Goal: Information Seeking & Learning: Learn about a topic

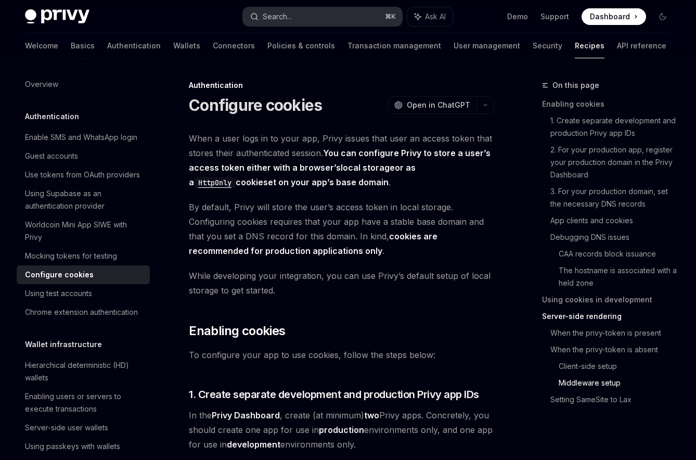
scroll to position [2874, 0]
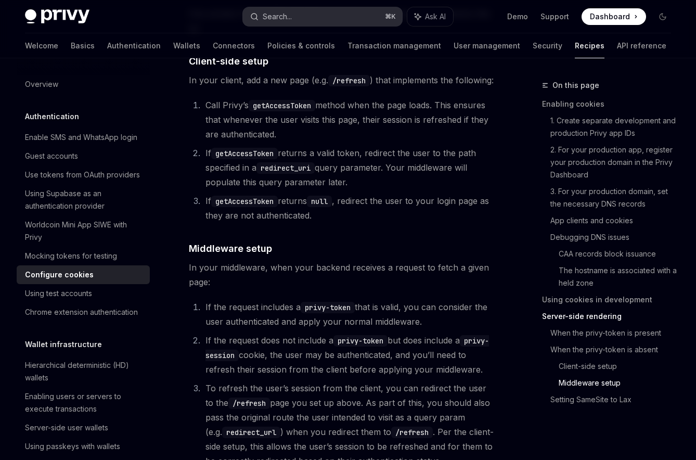
click at [289, 22] on div "Search..." at bounding box center [277, 16] width 29 height 12
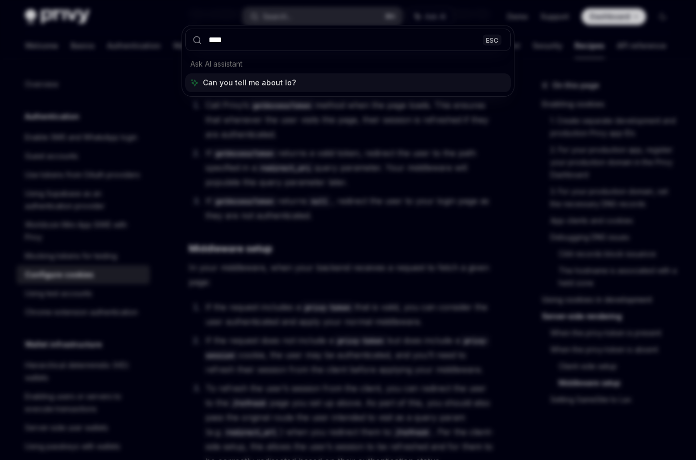
type input "*****"
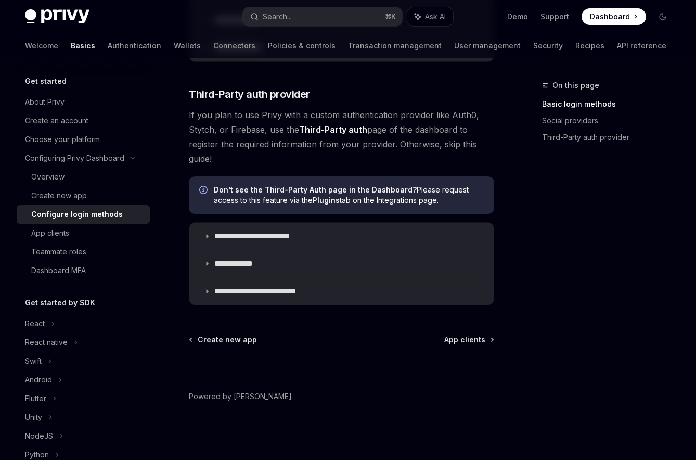
scroll to position [58, 0]
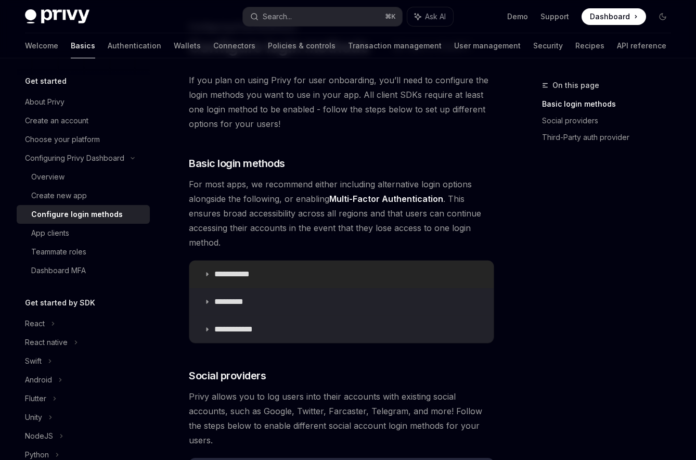
click at [235, 274] on p "**********" at bounding box center [235, 274] width 43 height 10
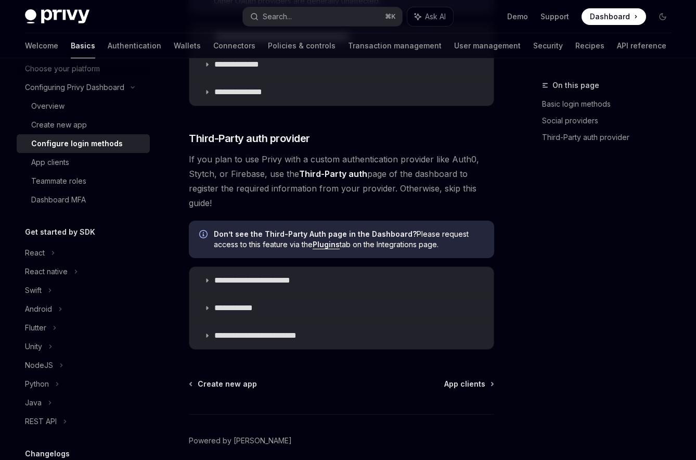
scroll to position [77, 0]
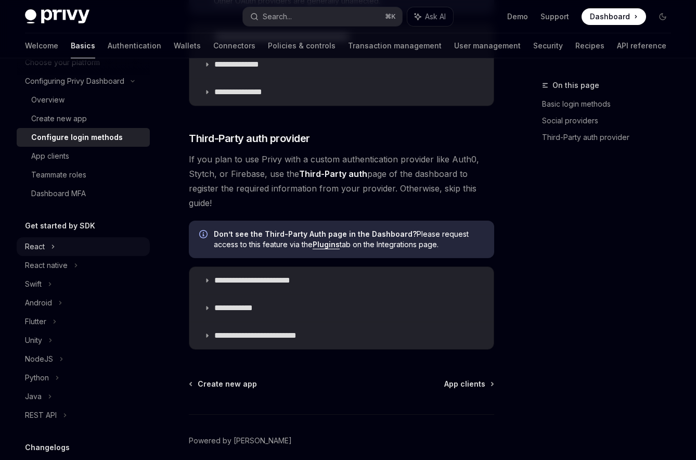
click at [63, 252] on div "React" at bounding box center [83, 246] width 133 height 19
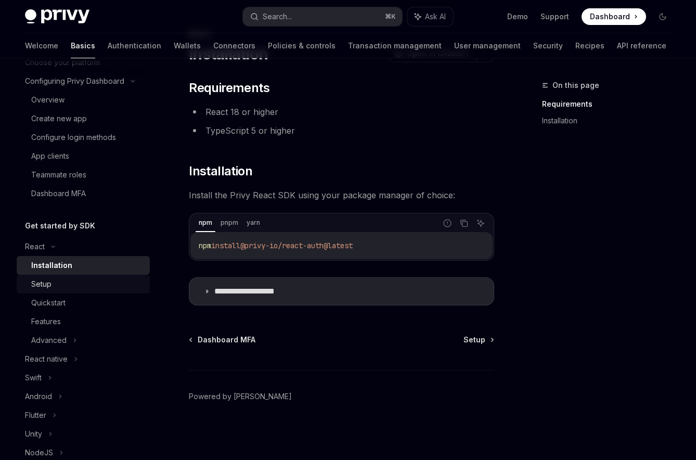
scroll to position [52, 0]
click at [72, 307] on div "Quickstart" at bounding box center [87, 303] width 112 height 12
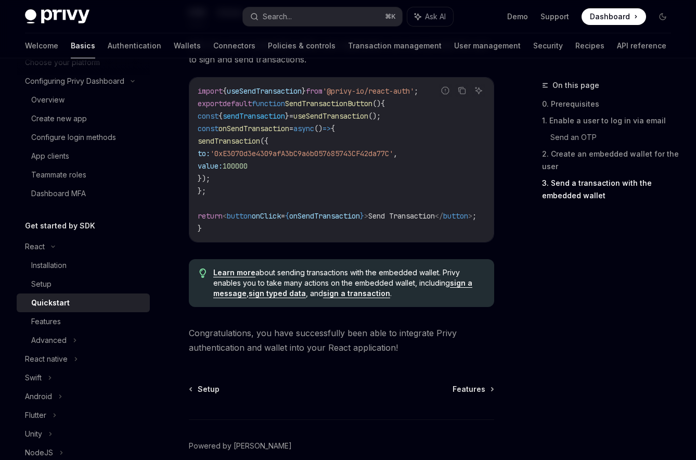
scroll to position [1054, 0]
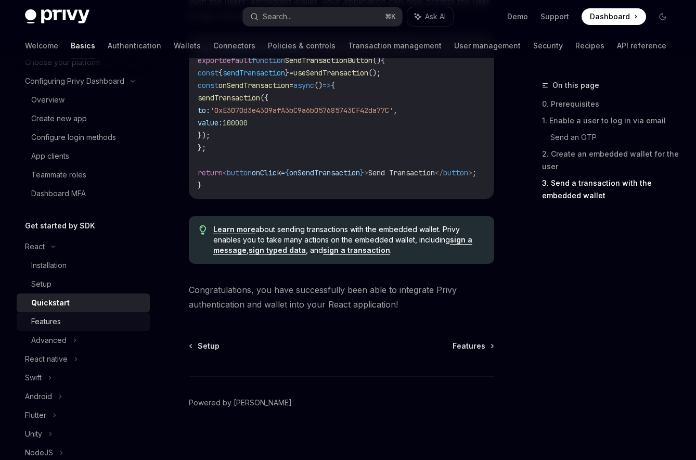
click at [114, 318] on div "Features" at bounding box center [87, 321] width 112 height 12
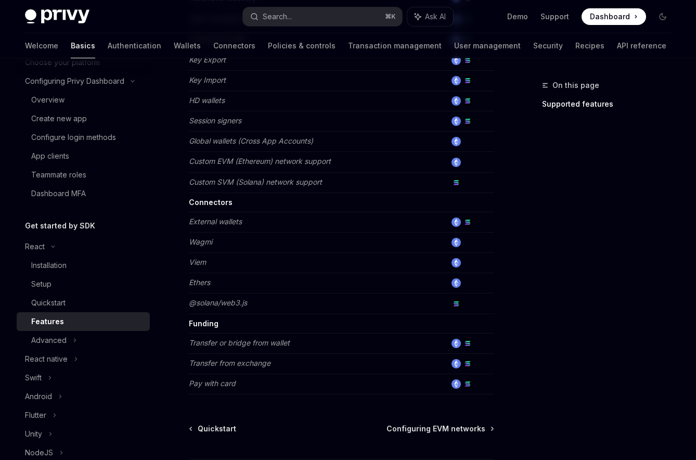
scroll to position [648, 0]
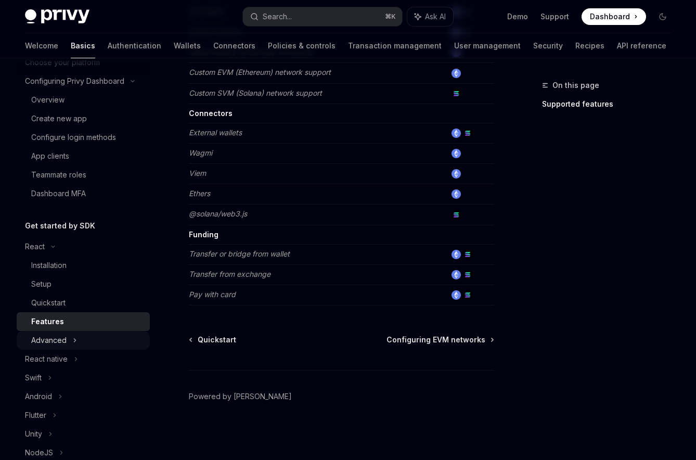
click at [91, 340] on div "Advanced" at bounding box center [83, 340] width 133 height 19
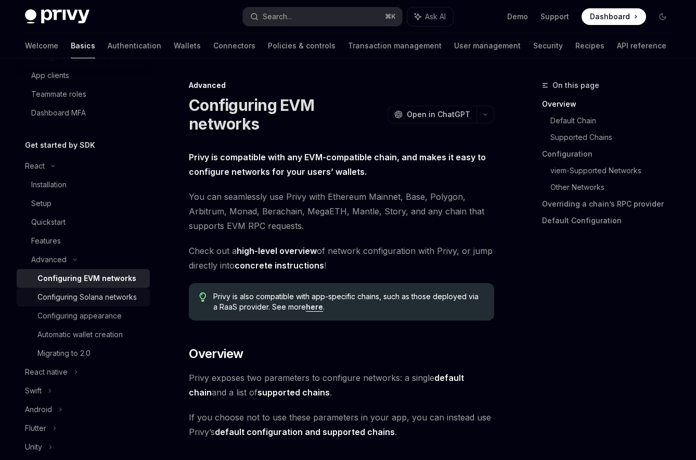
scroll to position [162, 0]
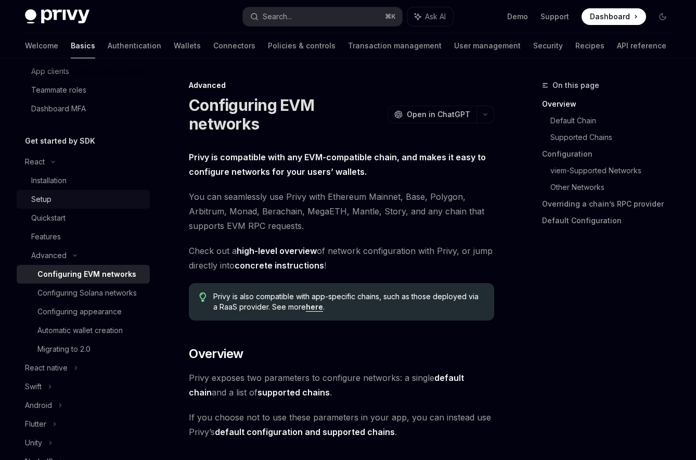
click at [54, 199] on div "Setup" at bounding box center [87, 199] width 112 height 12
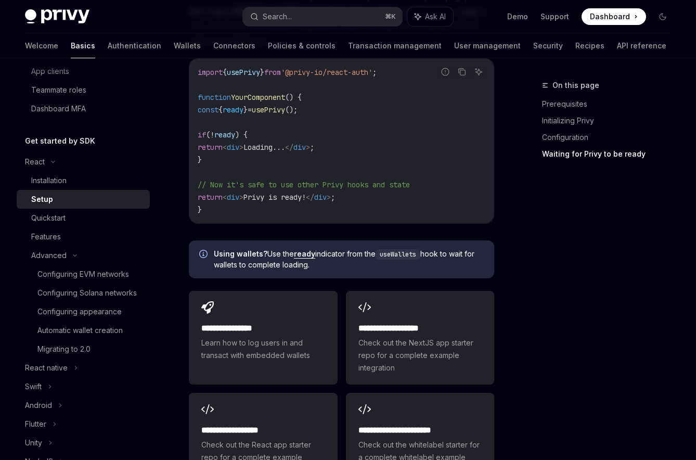
scroll to position [1362, 0]
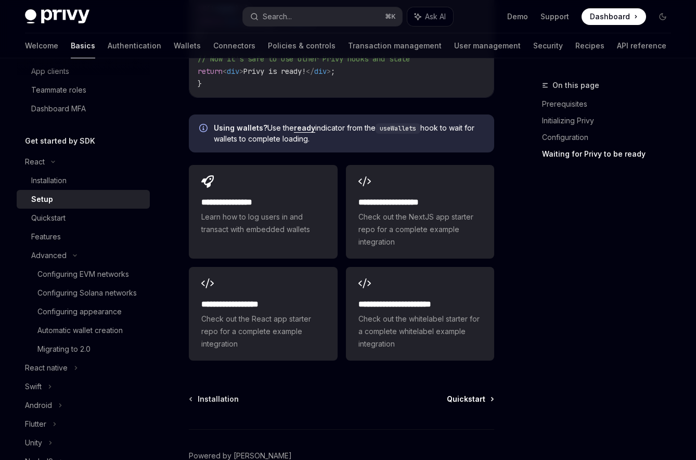
click at [475, 401] on span "Quickstart" at bounding box center [466, 399] width 39 height 10
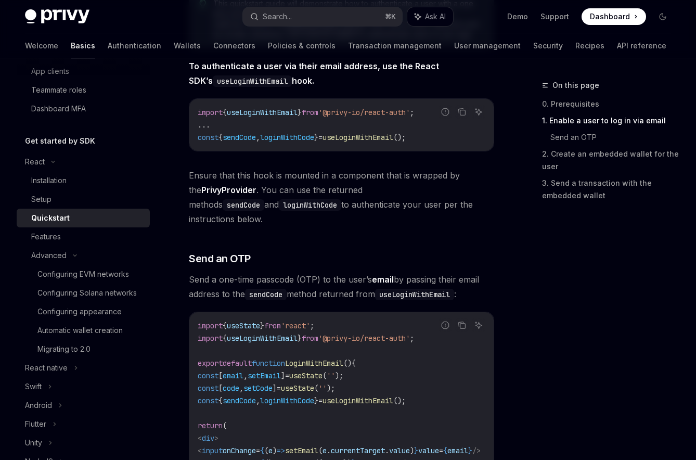
scroll to position [361, 0]
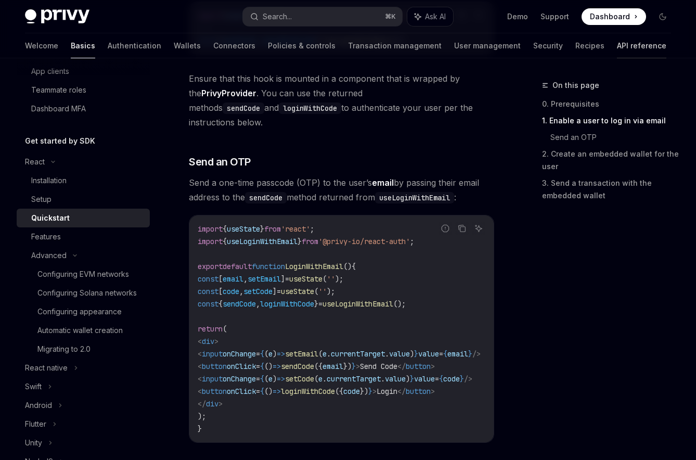
click at [617, 50] on link "API reference" at bounding box center [641, 45] width 49 height 25
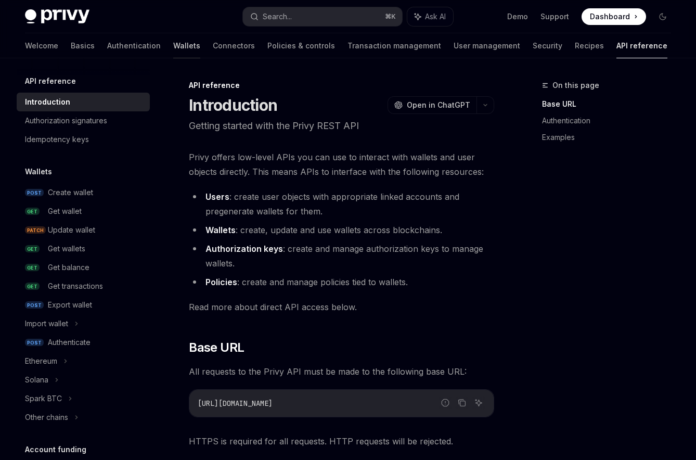
click at [173, 44] on link "Wallets" at bounding box center [186, 45] width 27 height 25
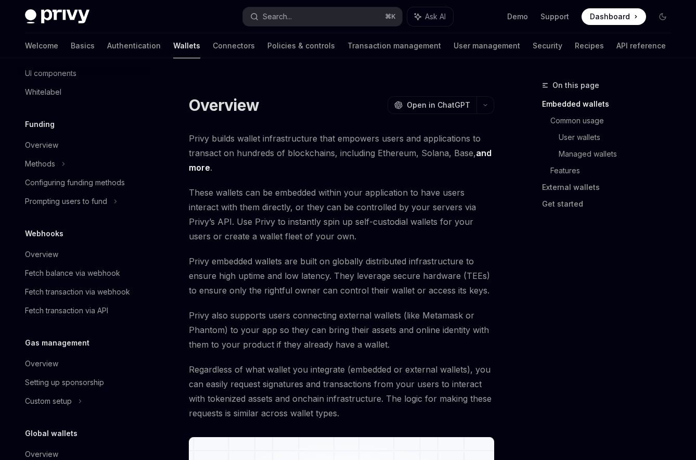
scroll to position [372, 0]
click at [107, 43] on link "Authentication" at bounding box center [134, 45] width 54 height 25
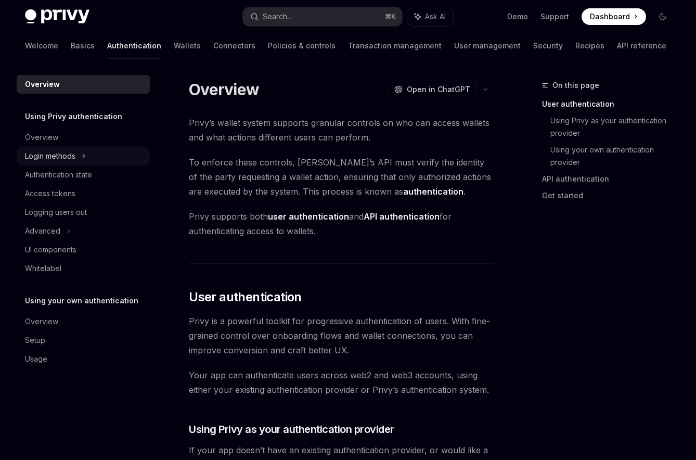
click at [73, 155] on div "Login methods" at bounding box center [50, 156] width 50 height 12
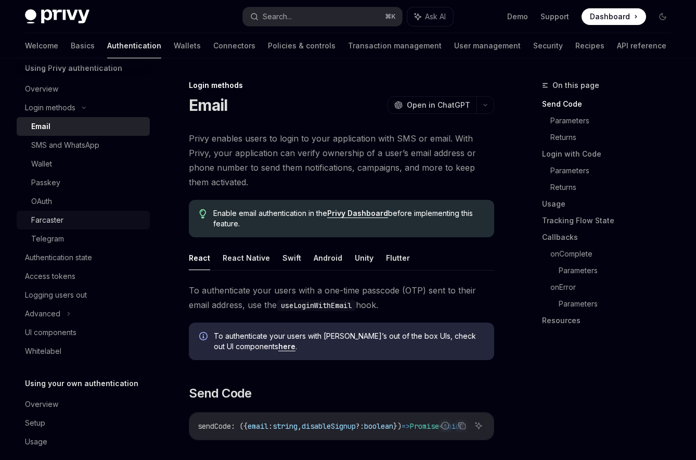
scroll to position [49, 0]
click at [77, 262] on div "Authentication state" at bounding box center [58, 256] width 67 height 12
type textarea "*"
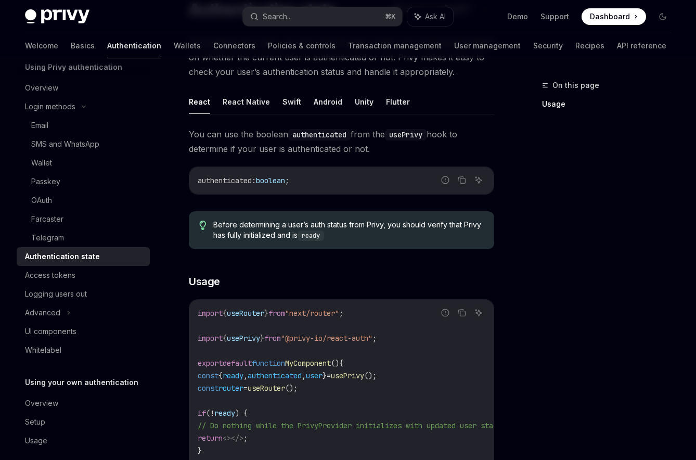
scroll to position [159, 0]
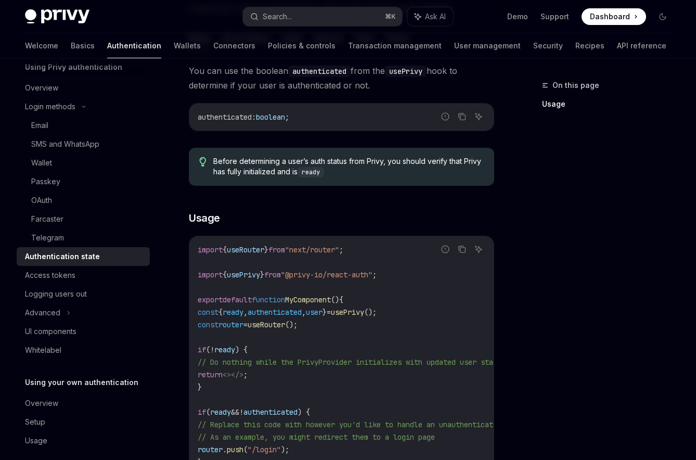
click at [295, 315] on span "authenticated" at bounding box center [275, 312] width 54 height 9
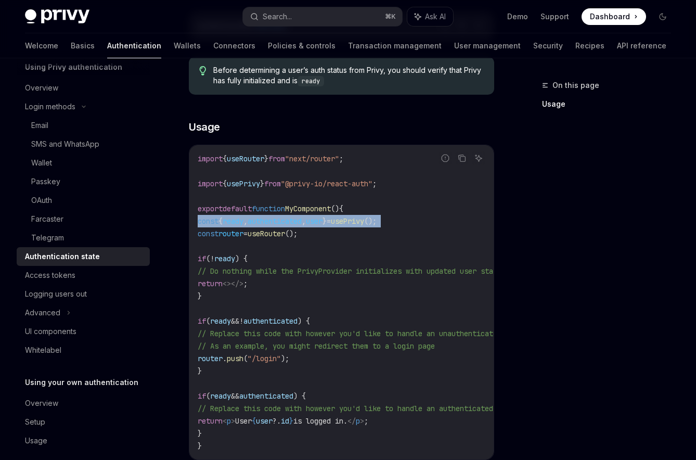
scroll to position [263, 0]
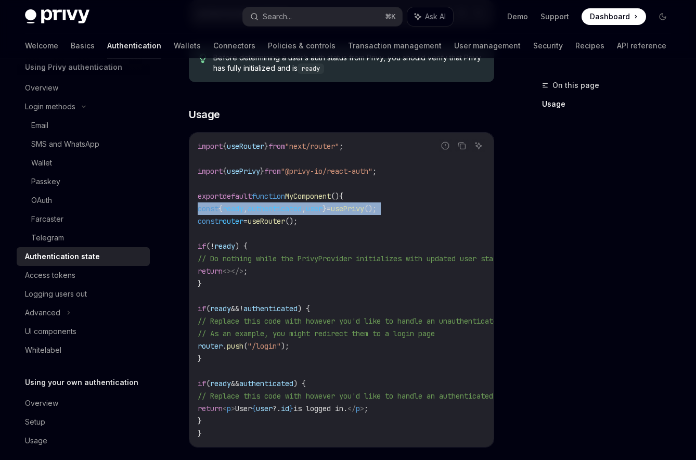
copy code "const { ready , authenticated , user } = usePrivy ();"
